Goal: Navigation & Orientation: Find specific page/section

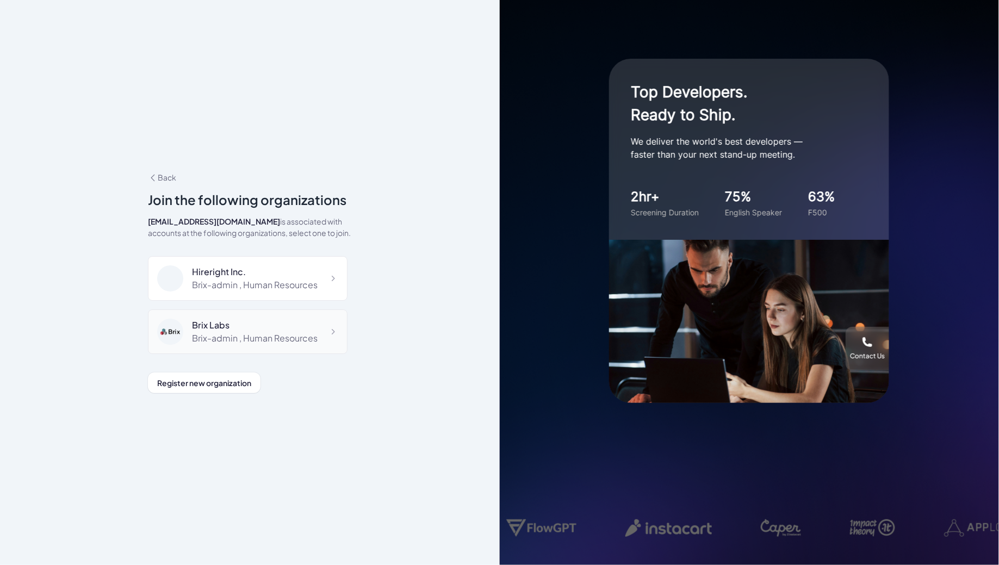
scroll to position [7262, 0]
click at [302, 364] on div "DeepVista Brix-admin , Administrator" at bounding box center [248, 386] width 200 height 45
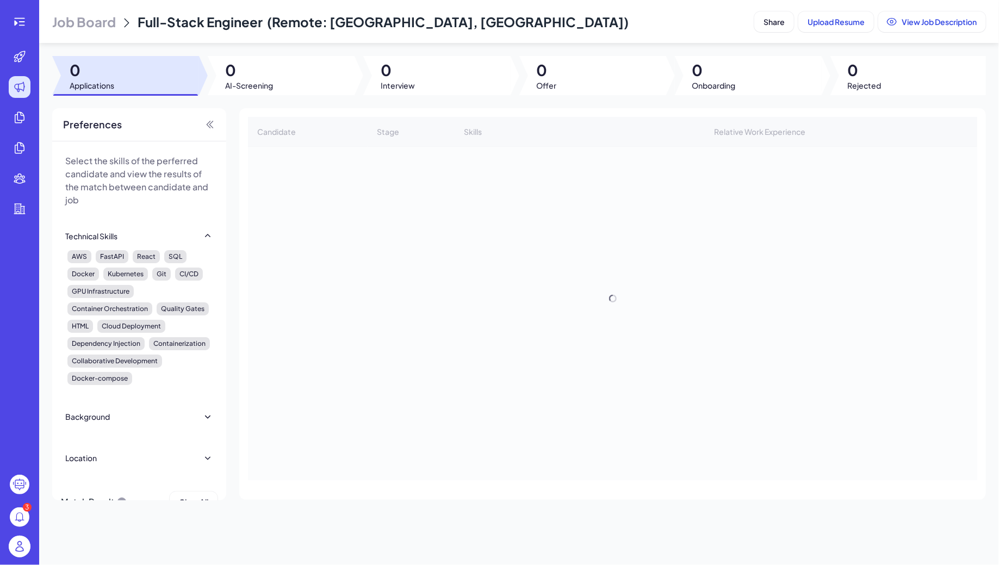
click at [90, 16] on span "Job Board" at bounding box center [84, 21] width 64 height 17
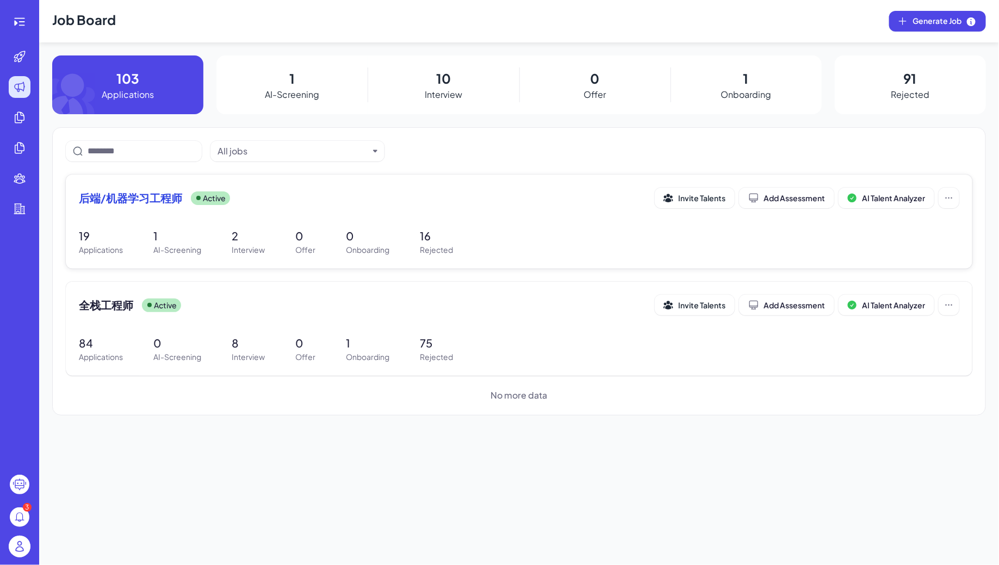
click at [323, 215] on div "后端/机器学习工程师 Active Invite Talents Add Assessment AI Talent Analyzer 19 Applicati…" at bounding box center [519, 222] width 907 height 94
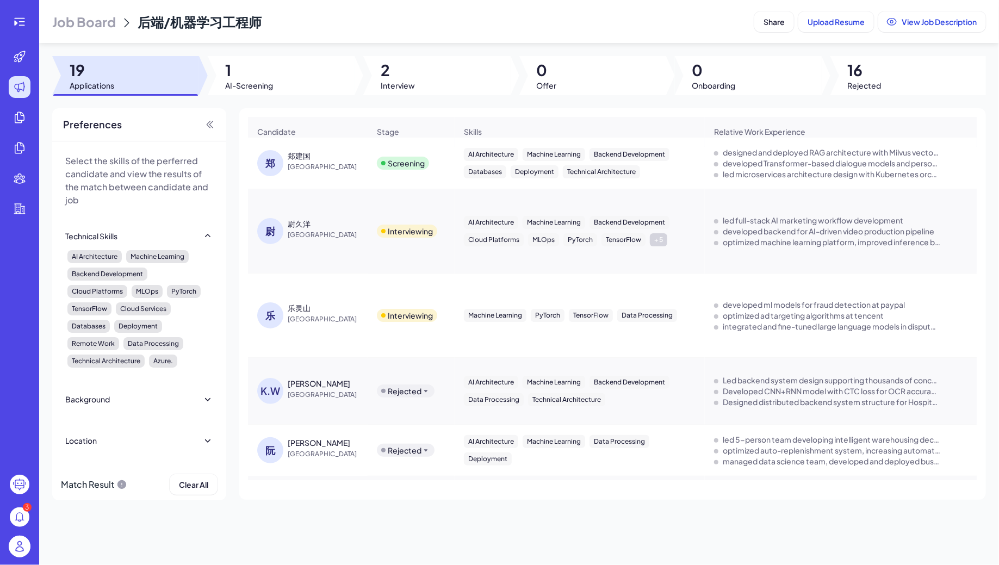
click at [83, 18] on span "Job Board" at bounding box center [84, 21] width 64 height 17
